Goal: Ask a question

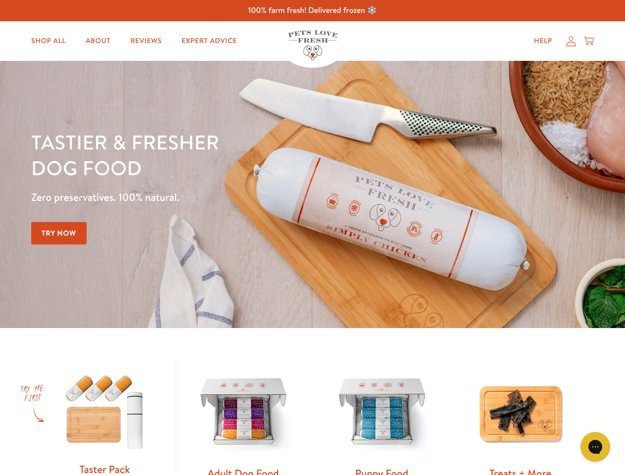
click at [312, 237] on div "Tastier & fresher dog food Zero preservatives. 100% natural. Try Now" at bounding box center [218, 194] width 375 height 131
click at [595, 447] on icon "Gorgias live chat" at bounding box center [594, 446] width 9 height 9
